Goal: Information Seeking & Learning: Find specific fact

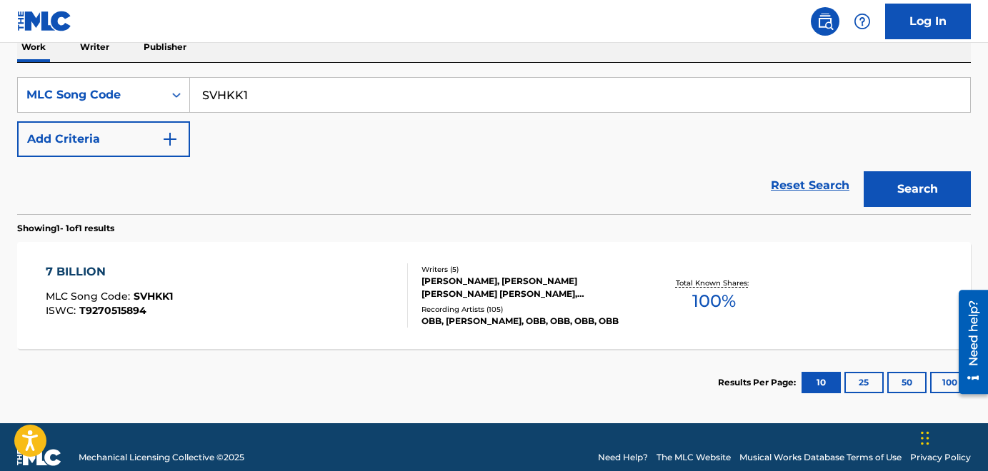
click at [280, 89] on input "SVHKK1" at bounding box center [580, 95] width 780 height 34
drag, startPoint x: 281, startPoint y: 90, endPoint x: 157, endPoint y: 80, distance: 124.7
click at [157, 80] on div "SearchWithCriteriab1f84a51-2f9c-40fe-8f90-c86cb9348fae MLC Song Code SVHKK1" at bounding box center [494, 95] width 954 height 36
paste input "WC8O34"
click at [864, 171] on button "Search" at bounding box center [917, 189] width 107 height 36
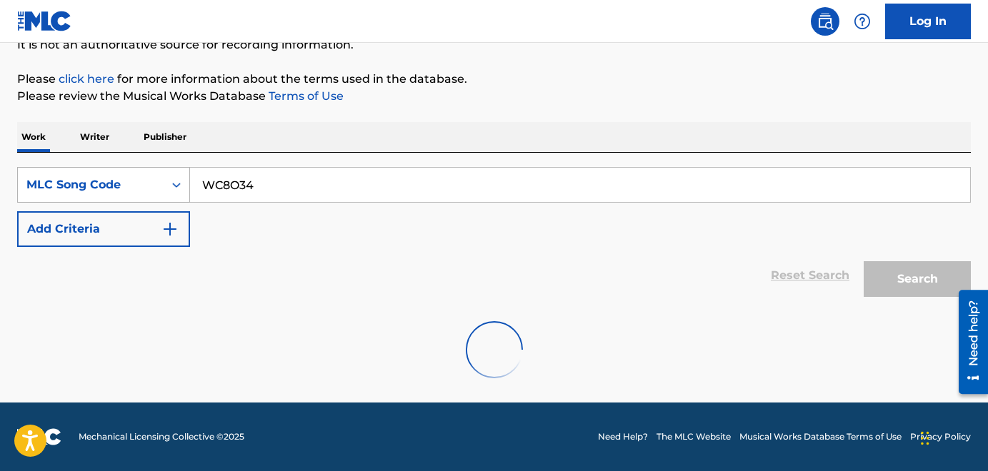
scroll to position [104, 0]
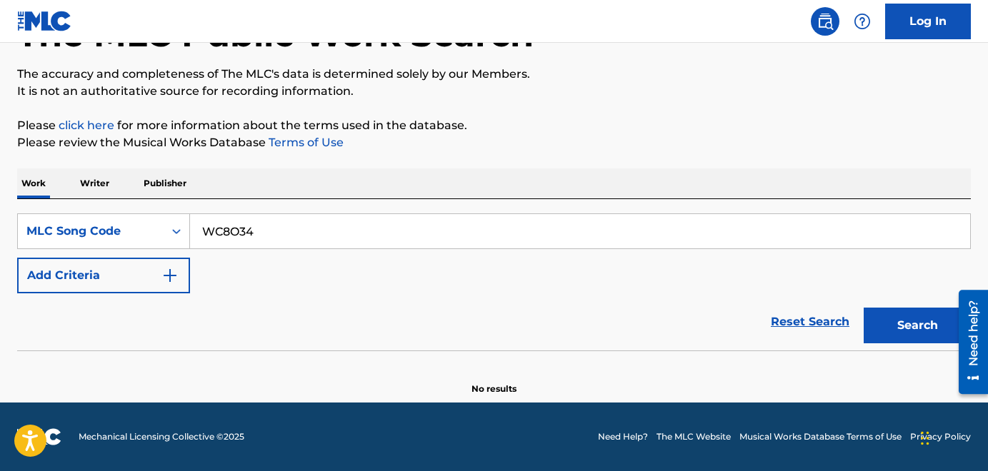
click at [265, 231] on input "WC8O34" at bounding box center [580, 231] width 780 height 34
click at [241, 233] on input "WC8O34" at bounding box center [580, 231] width 780 height 34
click at [864, 308] on button "Search" at bounding box center [917, 326] width 107 height 36
click at [294, 236] on input "WC8034" at bounding box center [580, 231] width 780 height 34
type input "W"
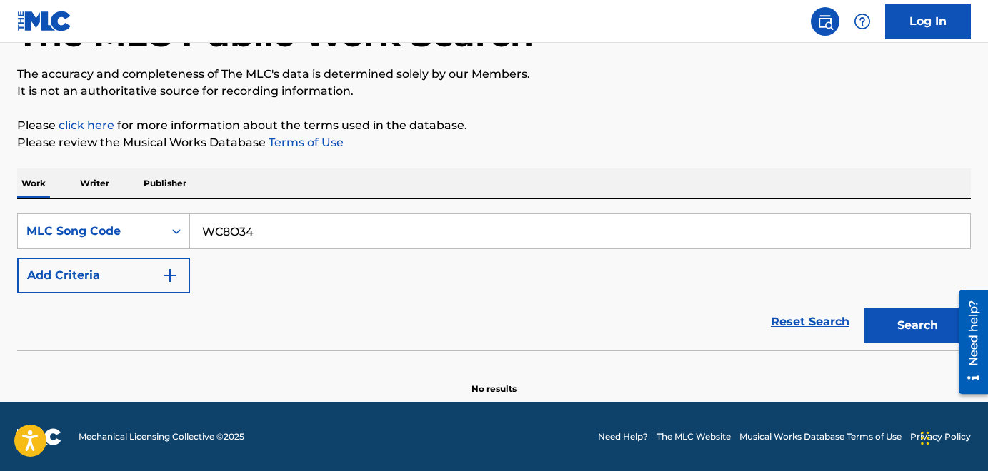
click at [864, 308] on button "Search" at bounding box center [917, 326] width 107 height 36
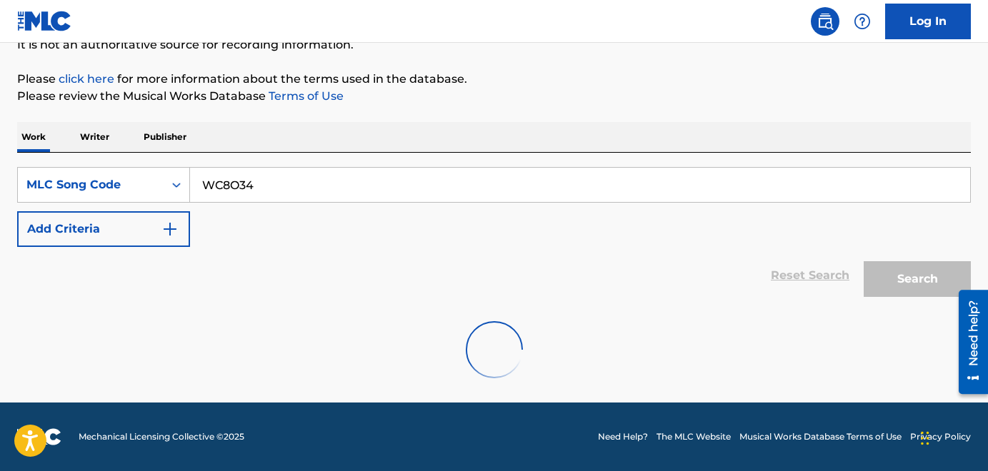
scroll to position [241, 0]
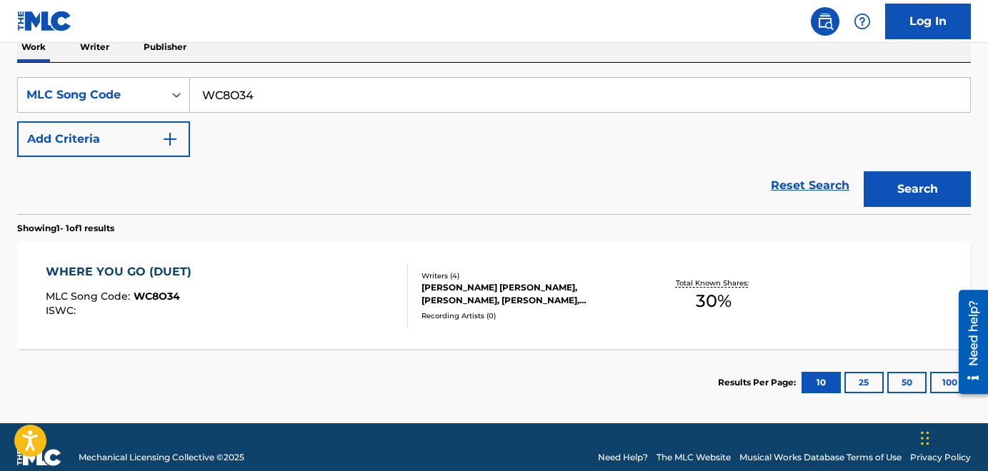
drag, startPoint x: 264, startPoint y: 94, endPoint x: 197, endPoint y: 91, distance: 67.2
click at [201, 91] on input "WC8O34" at bounding box center [580, 95] width 780 height 34
click at [286, 102] on input "WC8O34" at bounding box center [580, 95] width 780 height 34
drag, startPoint x: 289, startPoint y: 100, endPoint x: 148, endPoint y: 87, distance: 142.0
click at [148, 87] on div "SearchWithCriteriab1f84a51-2f9c-40fe-8f90-c86cb9348fae MLC Song Code WC8O34" at bounding box center [494, 95] width 954 height 36
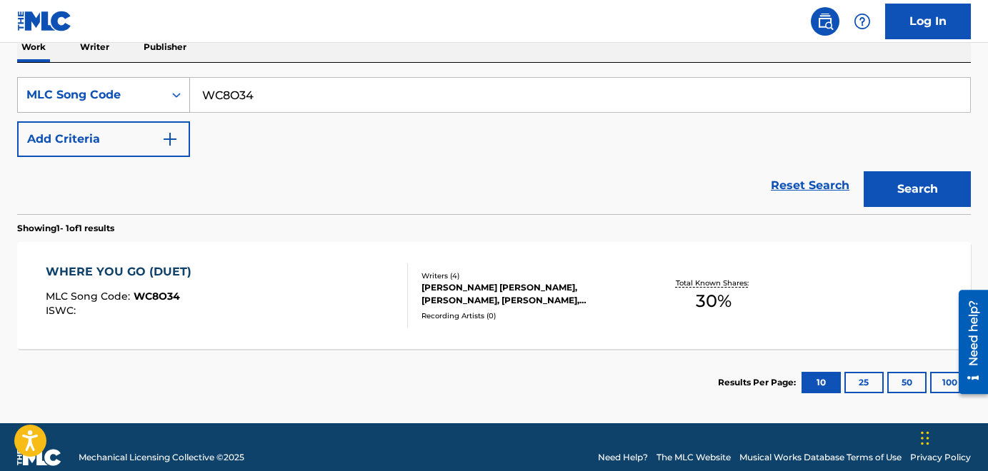
paste input "IC3NPN"
click at [864, 171] on button "Search" at bounding box center [917, 189] width 107 height 36
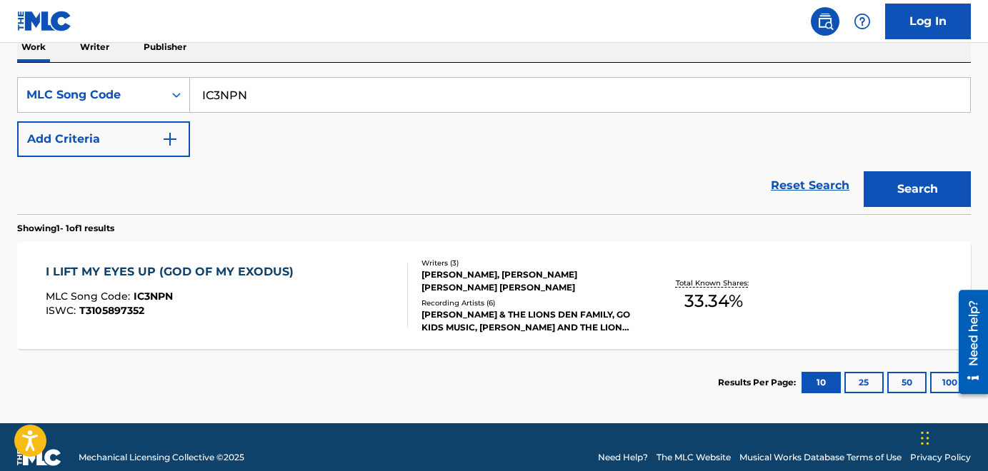
click at [290, 97] on input "IC3NPN" at bounding box center [580, 95] width 780 height 34
drag, startPoint x: 290, startPoint y: 97, endPoint x: 128, endPoint y: 80, distance: 163.1
click at [128, 80] on div "SearchWithCriteriab1f84a51-2f9c-40fe-8f90-c86cb9348fae MLC Song Code IC3NPN" at bounding box center [494, 95] width 954 height 36
paste input "S13943"
type input "S13943"
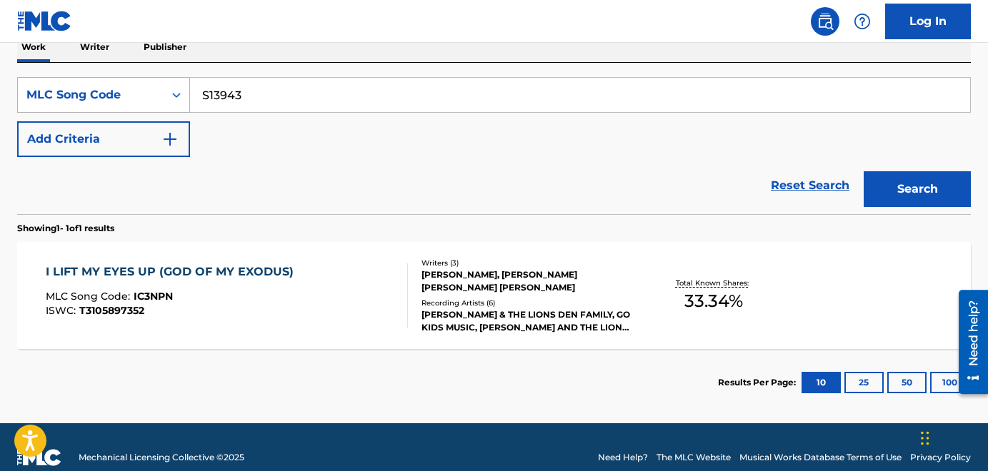
click at [864, 171] on button "Search" at bounding box center [917, 189] width 107 height 36
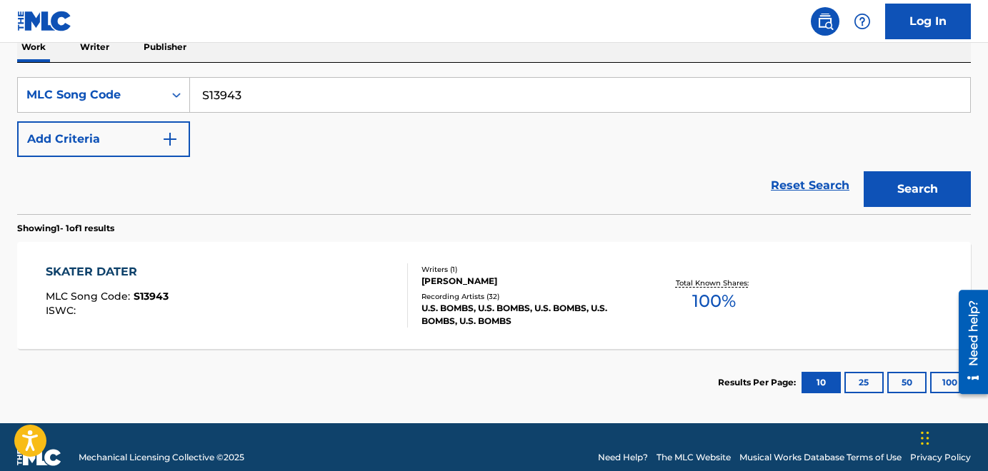
click at [79, 268] on div "SKATER DATER" at bounding box center [107, 272] width 123 height 17
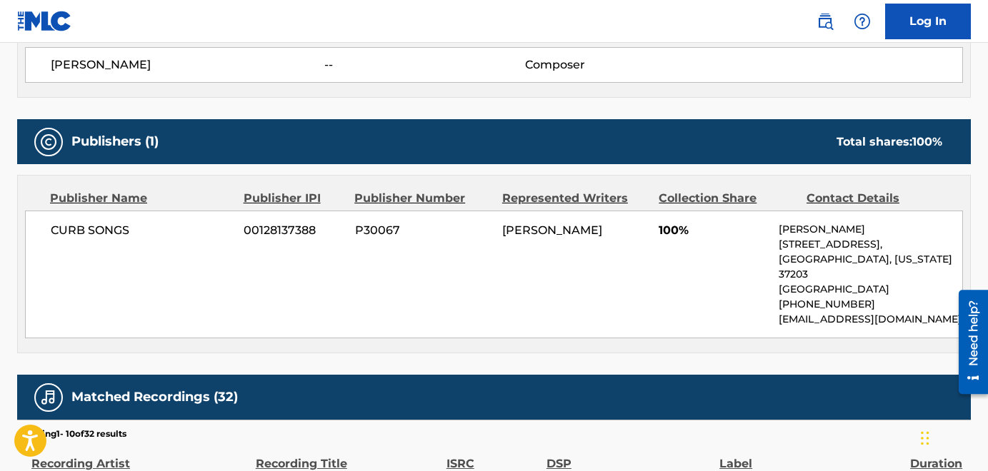
scroll to position [551, 0]
